Goal: Navigation & Orientation: Find specific page/section

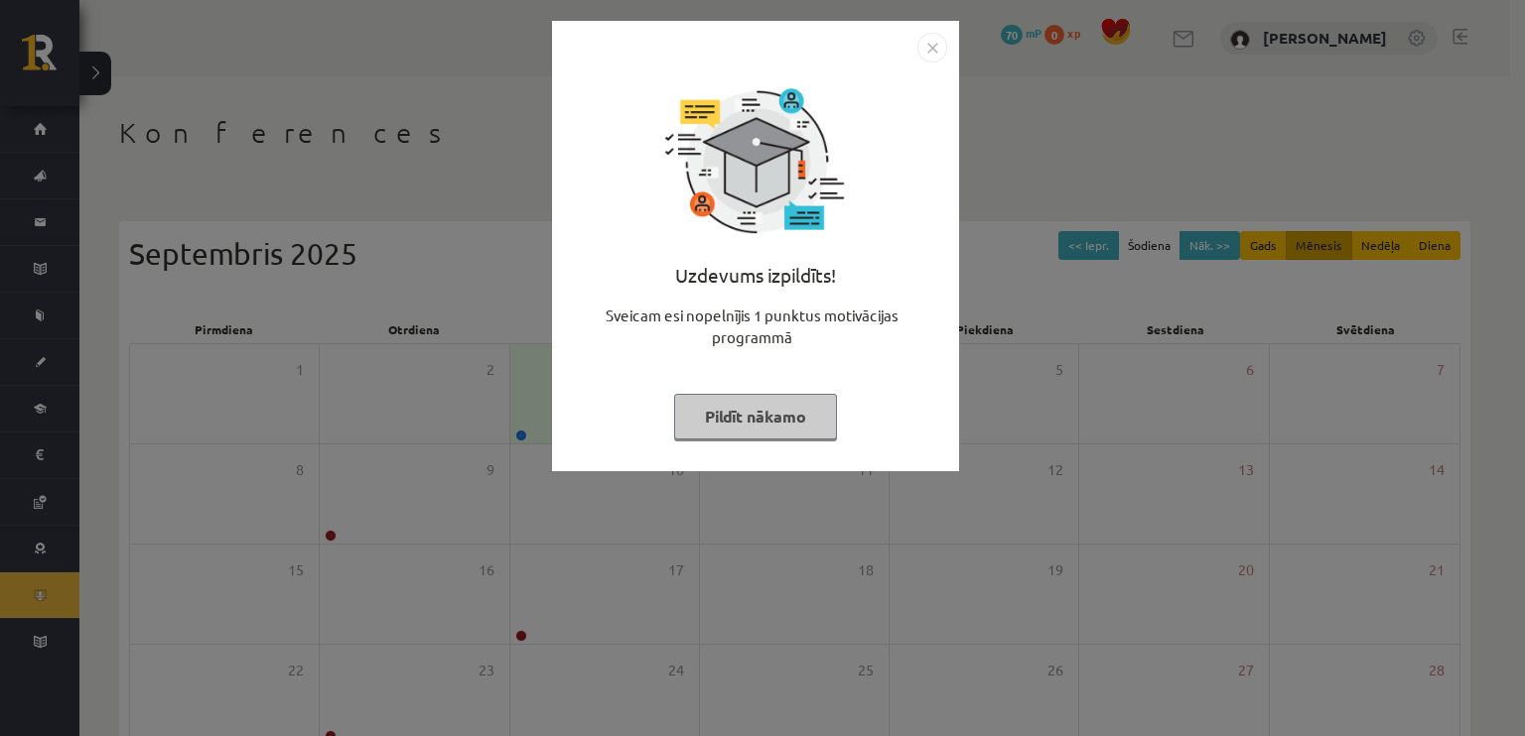
click at [763, 429] on button "Pildīt nākamo" at bounding box center [755, 417] width 163 height 46
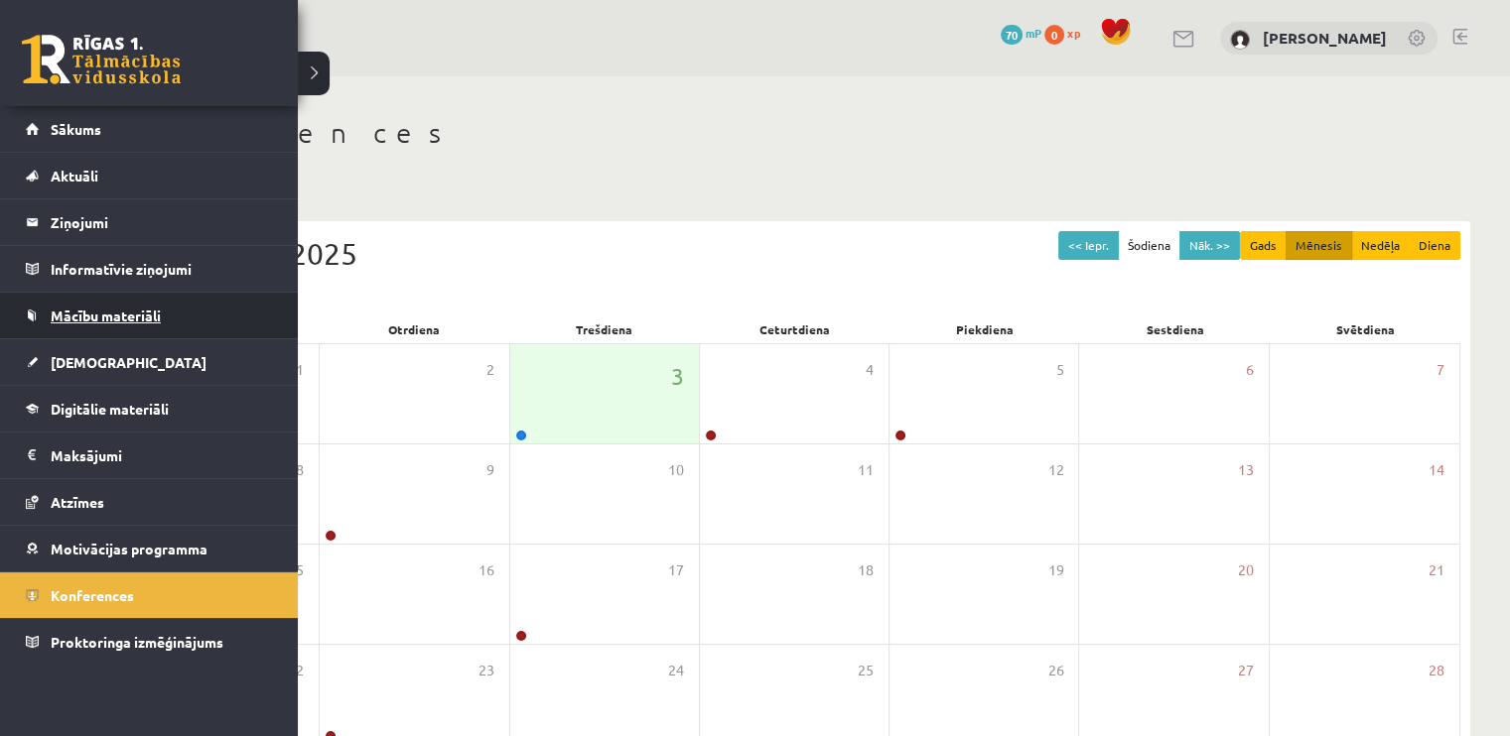
click at [77, 303] on link "Mācību materiāli" at bounding box center [149, 316] width 247 height 46
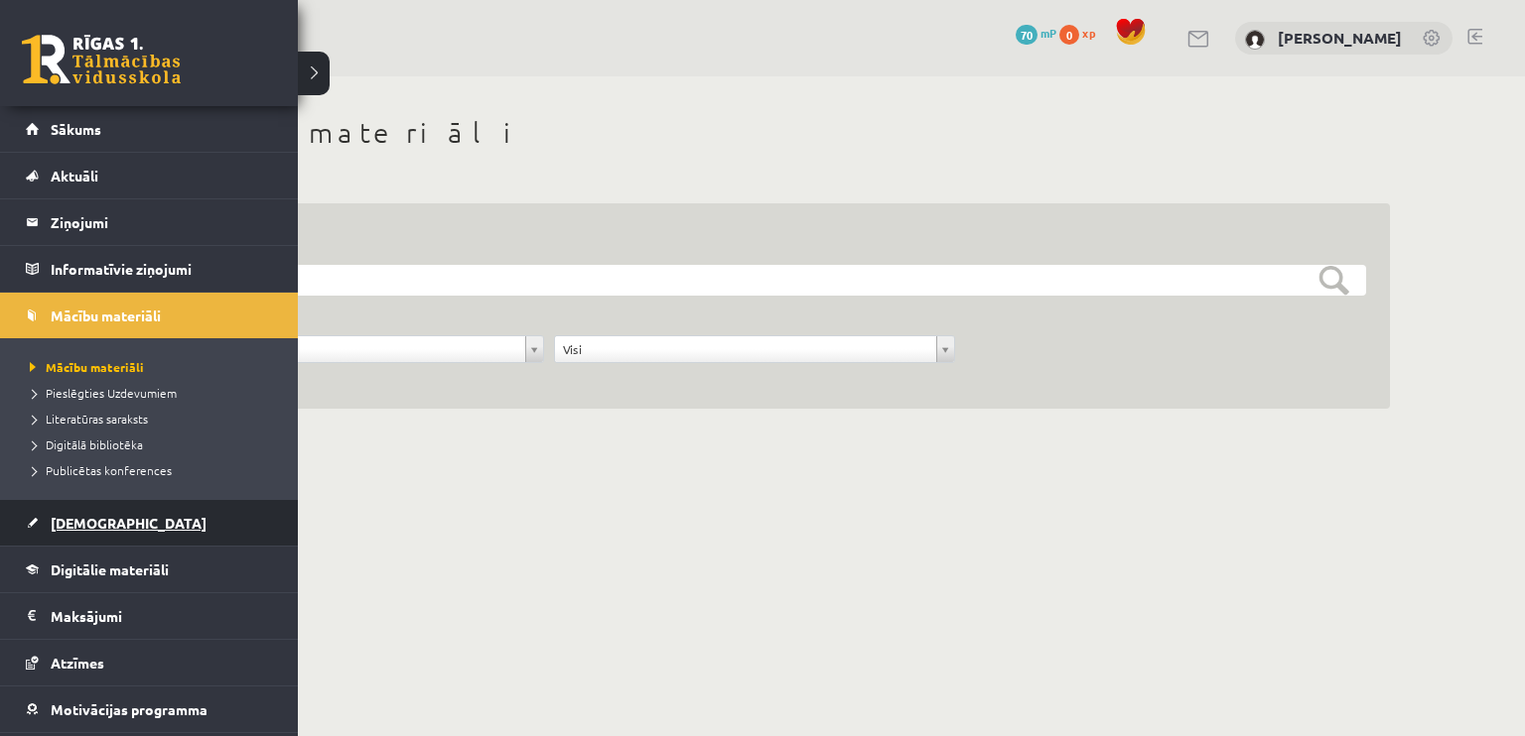
click at [118, 523] on link "[DEMOGRAPHIC_DATA]" at bounding box center [149, 523] width 247 height 46
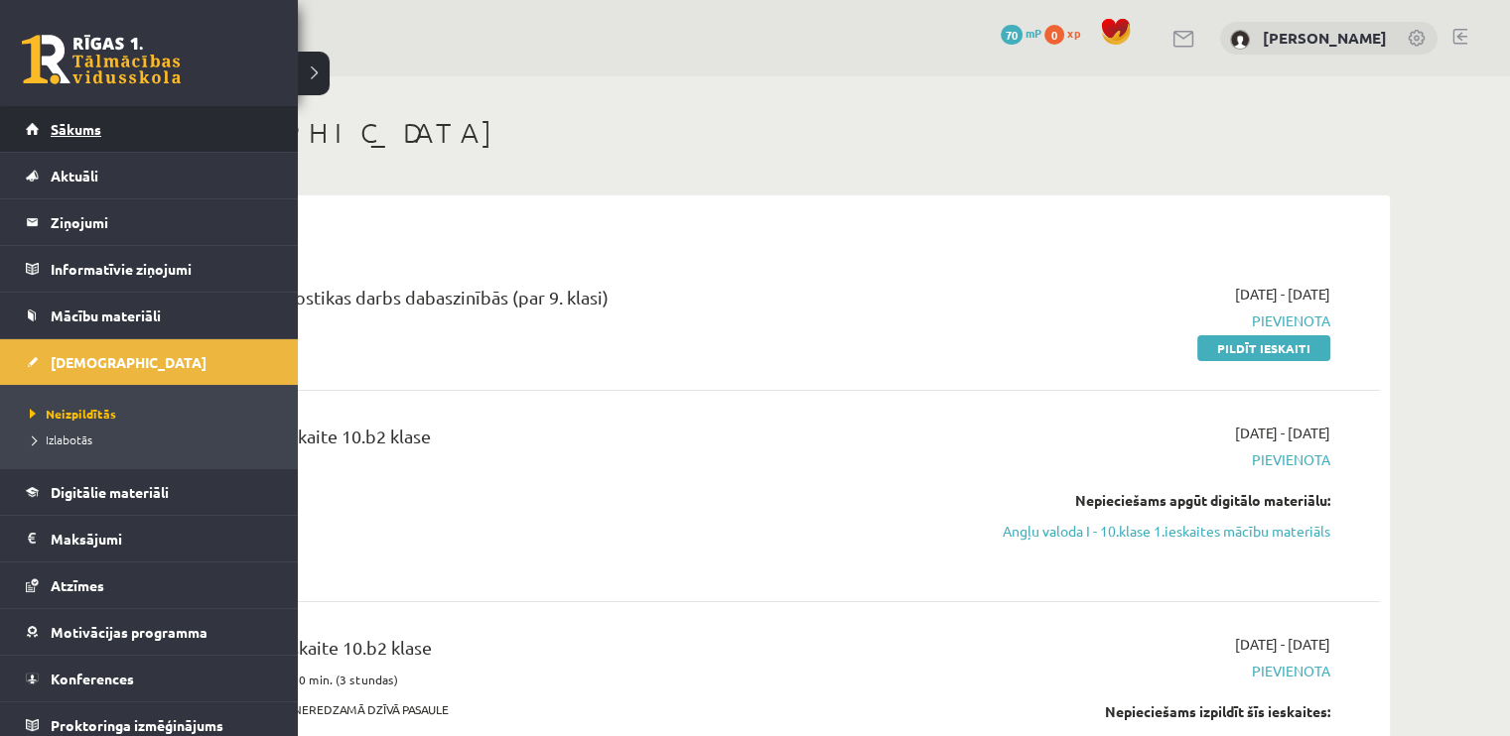
click at [79, 126] on span "Sākums" at bounding box center [76, 129] width 51 height 18
